Goal: Navigation & Orientation: Find specific page/section

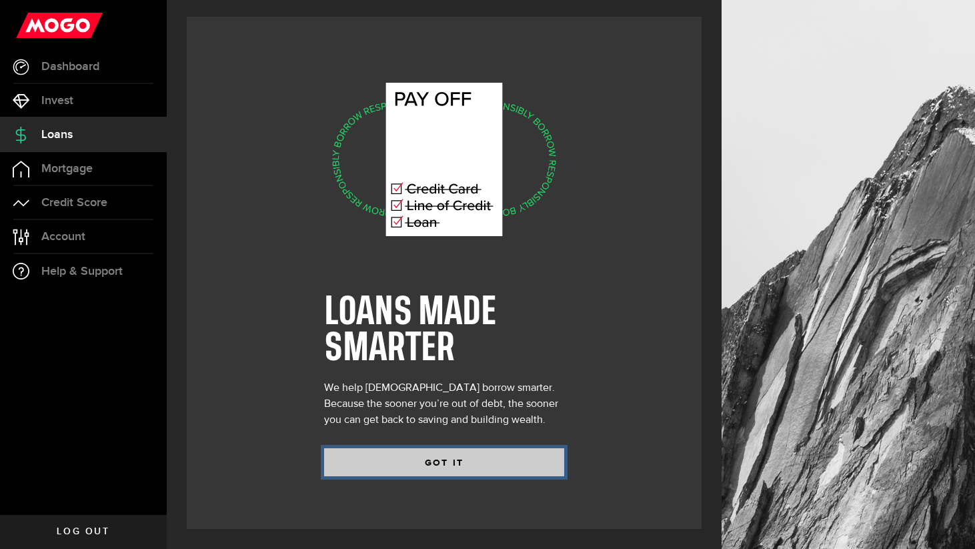
click at [401, 460] on button "GOT IT" at bounding box center [444, 462] width 240 height 28
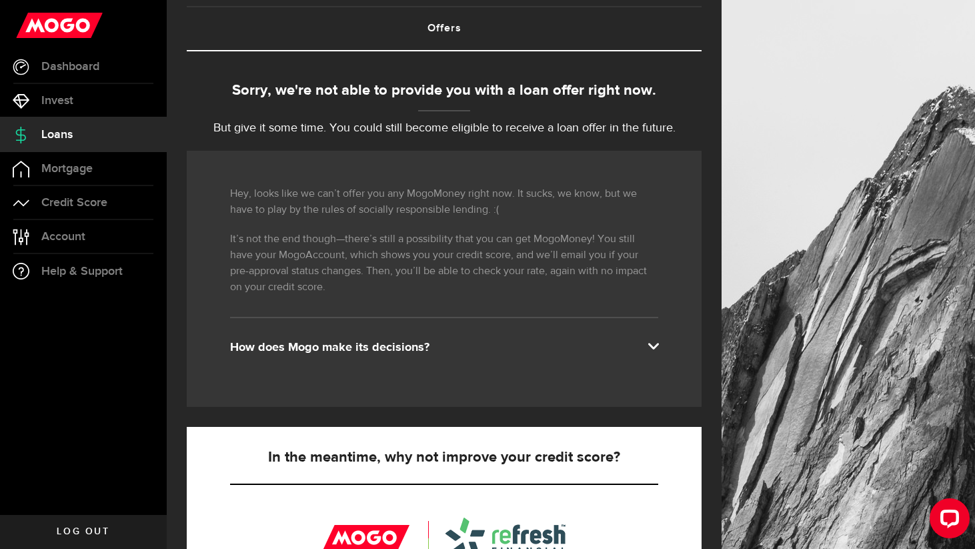
scroll to position [77, 0]
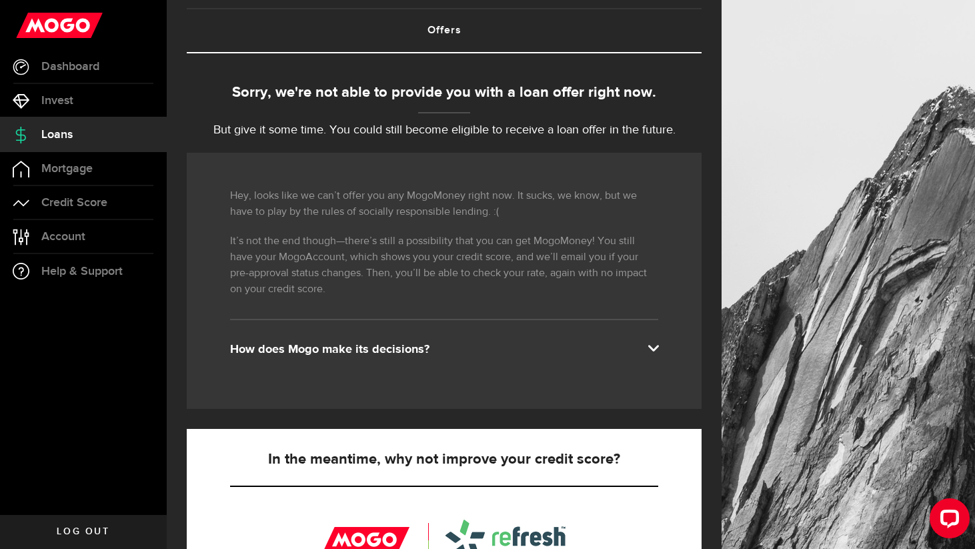
click at [65, 126] on link "Loans" at bounding box center [83, 134] width 167 height 33
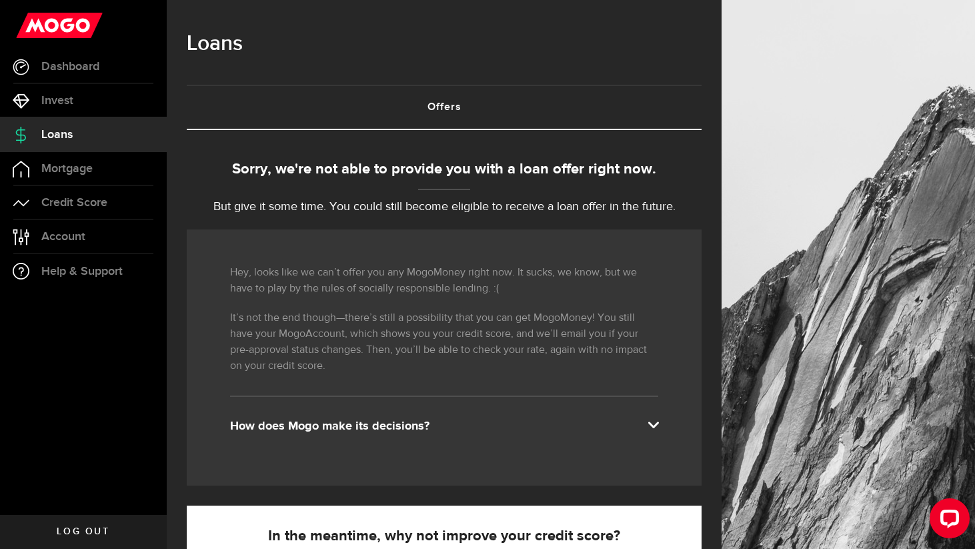
click at [65, 142] on link "Loans" at bounding box center [83, 134] width 167 height 33
click at [63, 89] on link "Invest" at bounding box center [83, 100] width 167 height 33
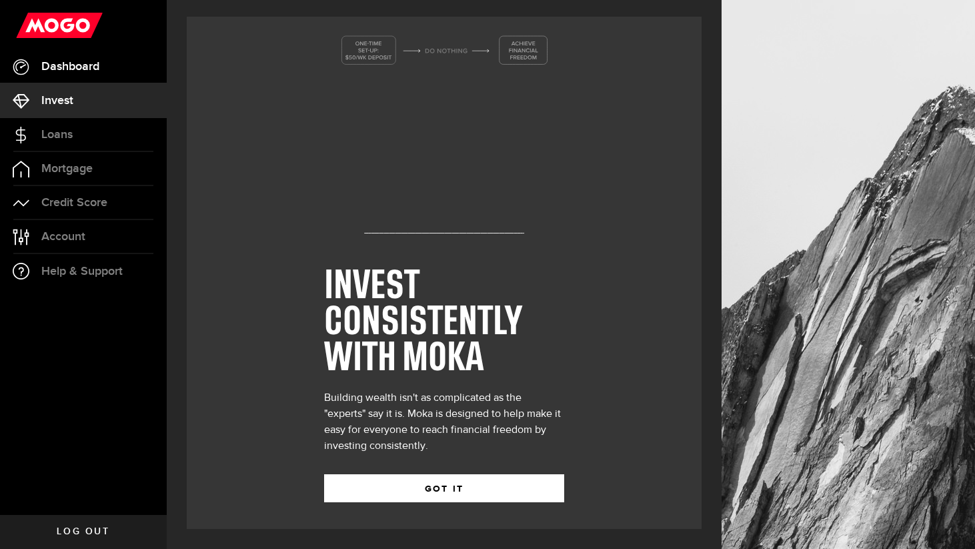
click at [70, 74] on link "Dashboard" at bounding box center [83, 66] width 167 height 33
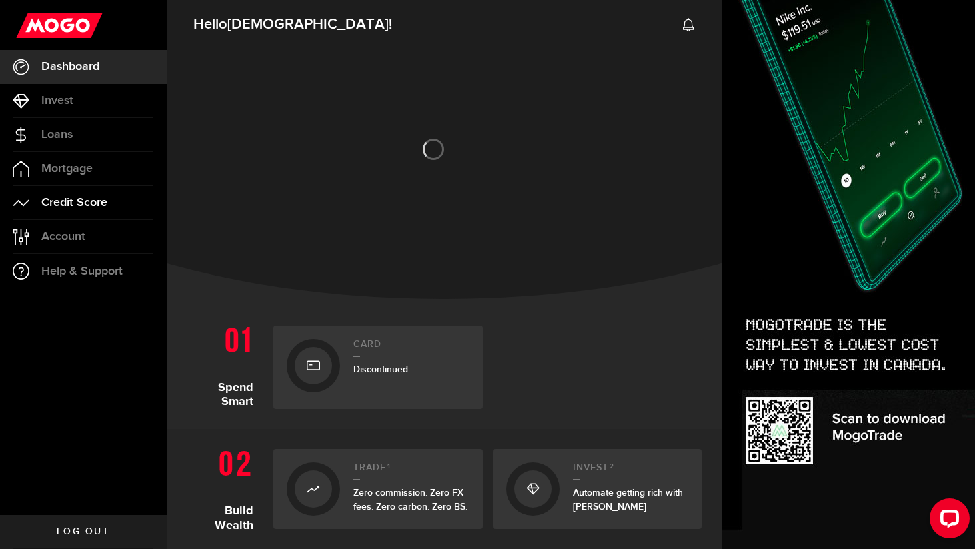
click at [72, 199] on span "Credit Score" at bounding box center [74, 203] width 66 height 12
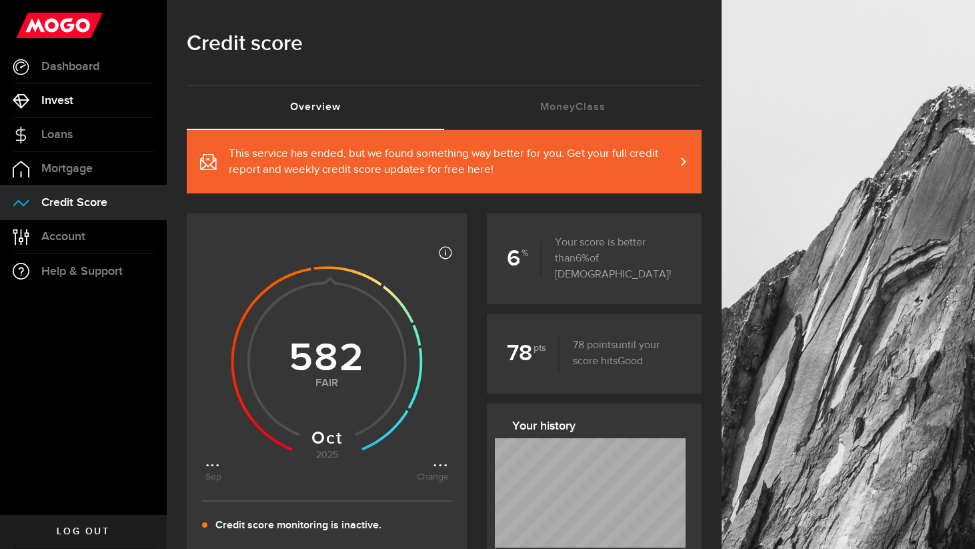
click at [71, 89] on link "Invest" at bounding box center [83, 100] width 167 height 33
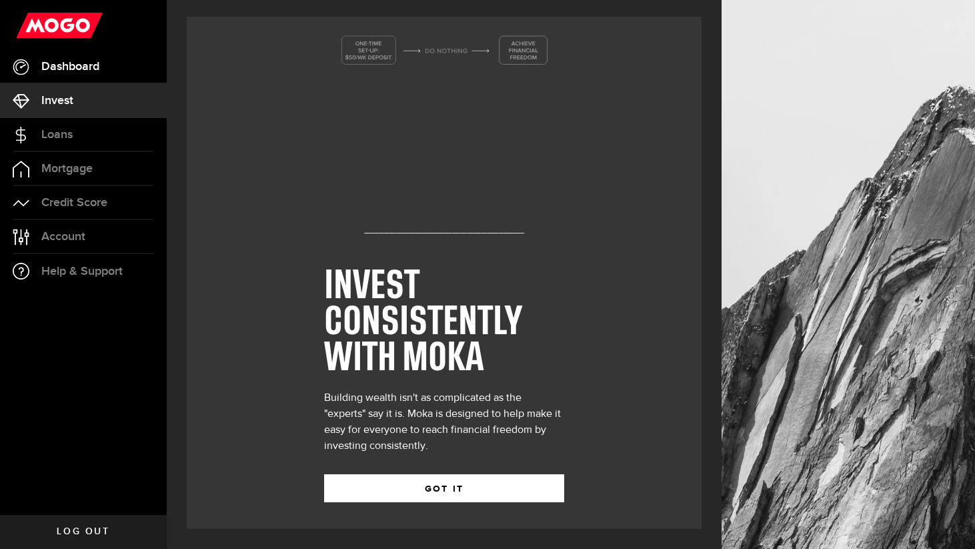
click at [75, 73] on span "Dashboard" at bounding box center [70, 67] width 58 height 12
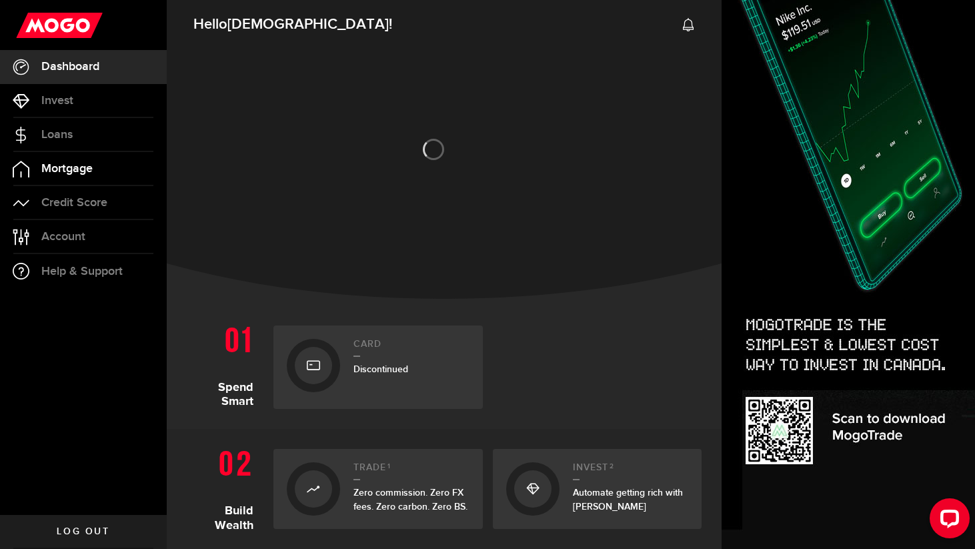
click at [71, 167] on span "Mortgage" at bounding box center [66, 169] width 51 height 12
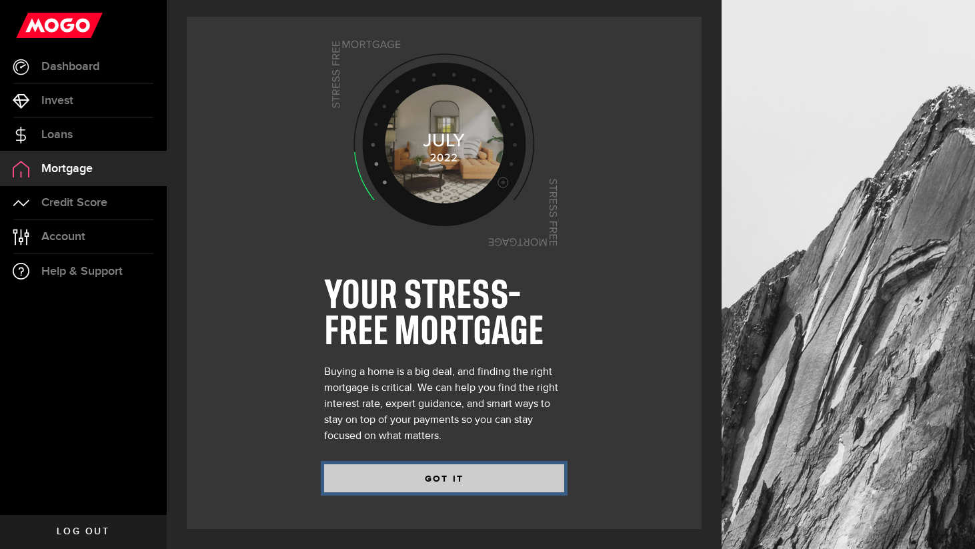
click at [418, 486] on button "GOT IT" at bounding box center [444, 478] width 240 height 28
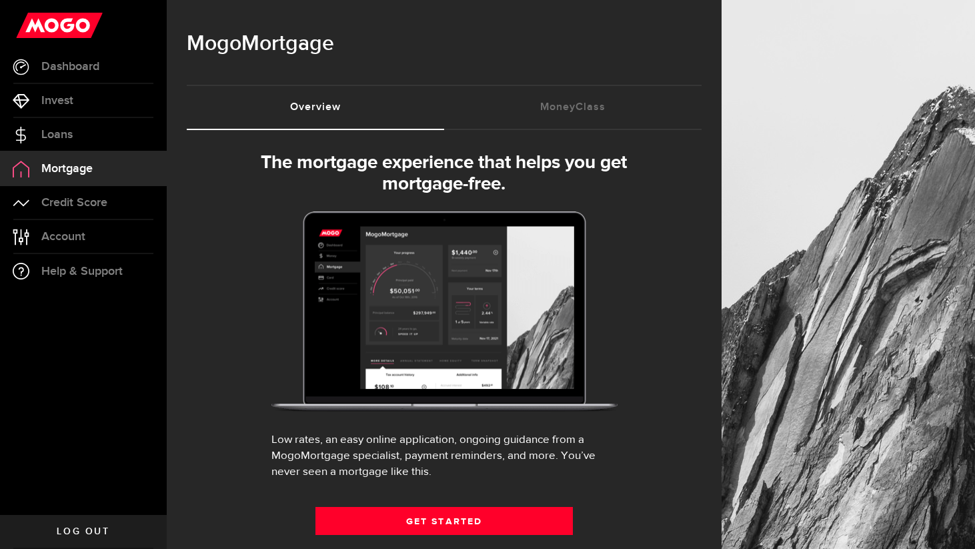
select select "3knYdhfXw4iYoq2m0WGQES"
